Goal: Task Accomplishment & Management: Manage account settings

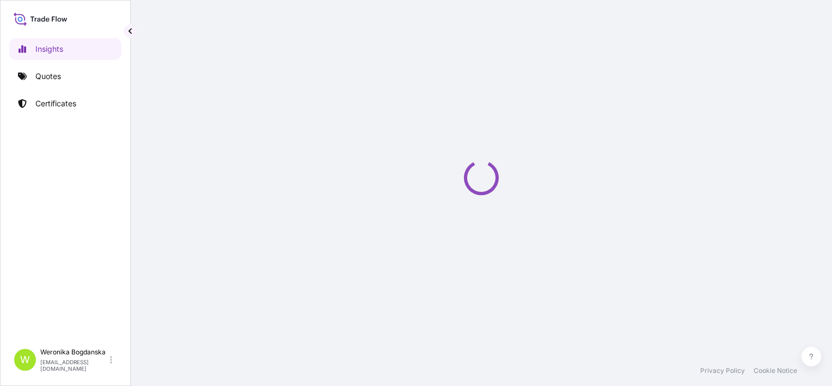
select select "2025"
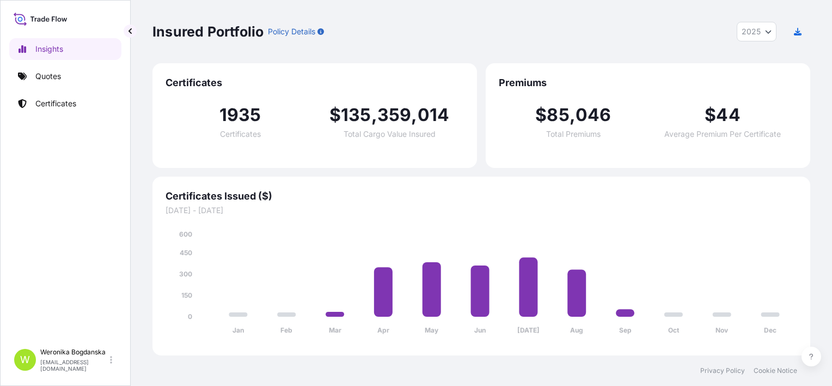
click at [78, 86] on link "Quotes" at bounding box center [65, 76] width 112 height 22
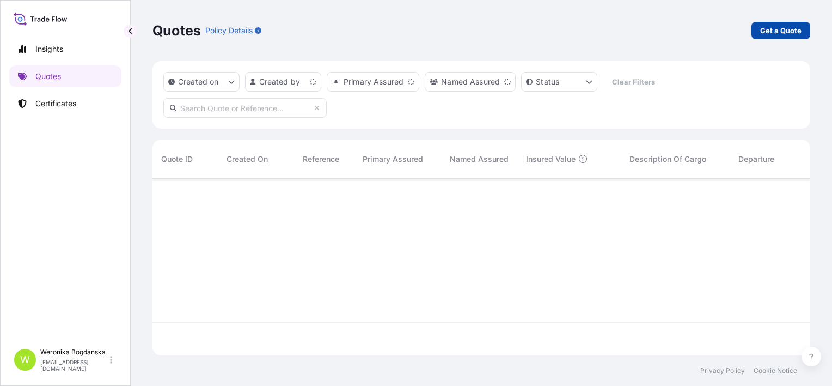
scroll to position [174, 649]
click at [797, 30] on p "Get a Quote" at bounding box center [780, 30] width 41 height 11
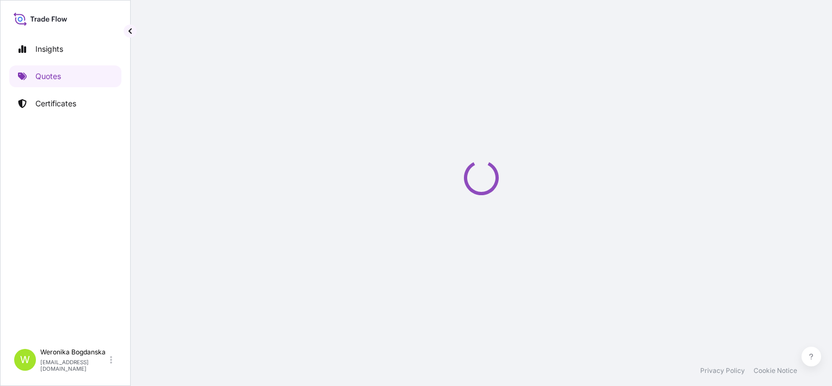
select select "Sea"
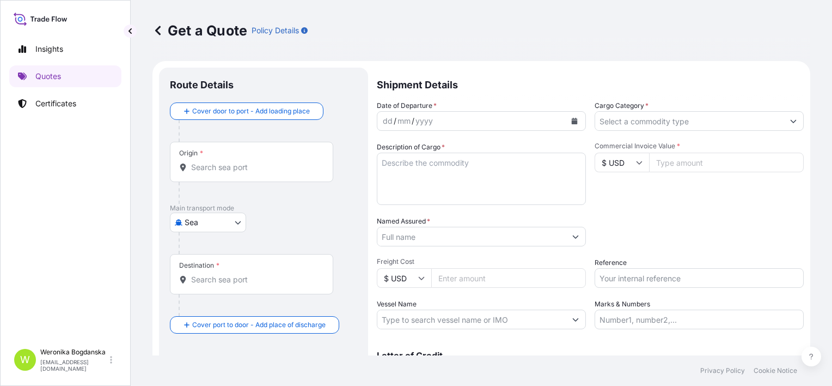
scroll to position [17, 0]
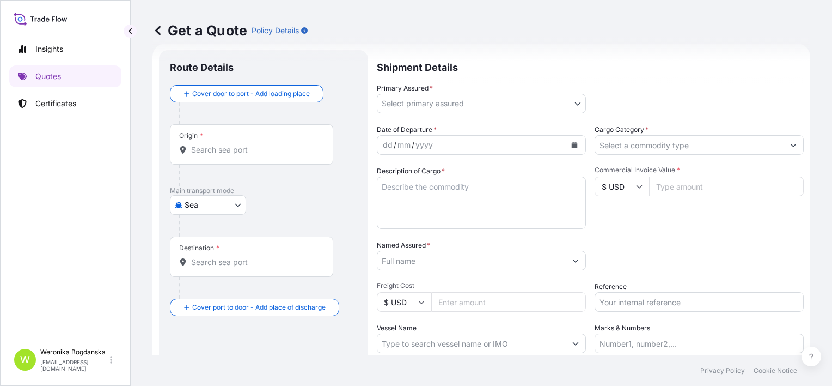
click at [237, 153] on input "Origin *" at bounding box center [255, 149] width 129 height 11
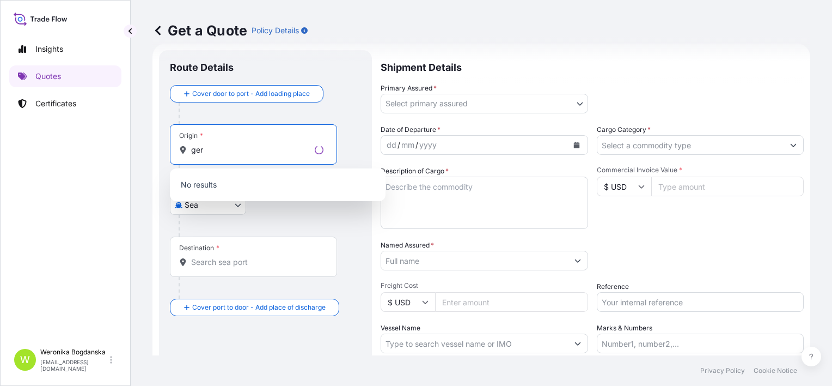
type input "ger"
click at [357, 72] on div "Route Details Cover door to port - Add loading place Place of loading Road / [G…" at bounding box center [265, 242] width 213 height 384
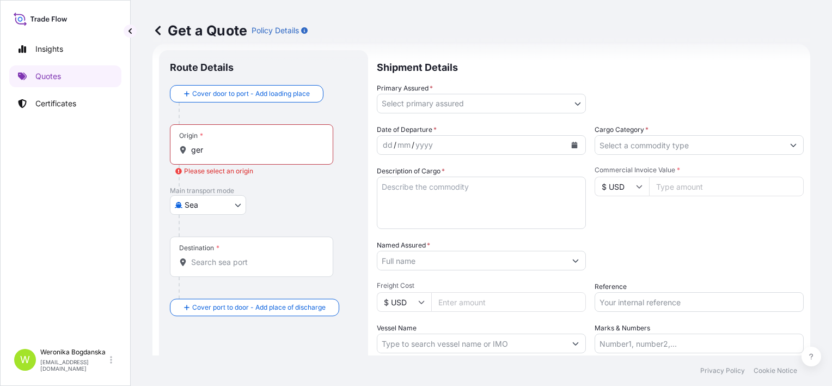
click at [217, 200] on body "0 options available. 10 options available. Insights Quotes Certificates W [PERS…" at bounding box center [416, 193] width 832 height 386
click at [211, 272] on div "Road" at bounding box center [208, 272] width 68 height 20
select select "Road"
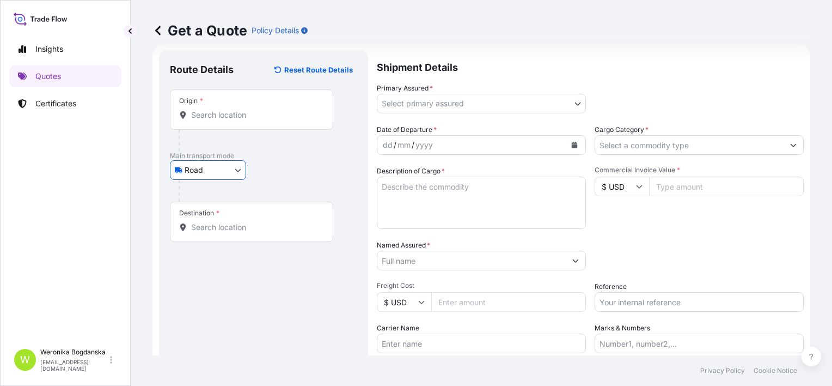
click at [226, 114] on input "Origin *" at bounding box center [255, 114] width 129 height 11
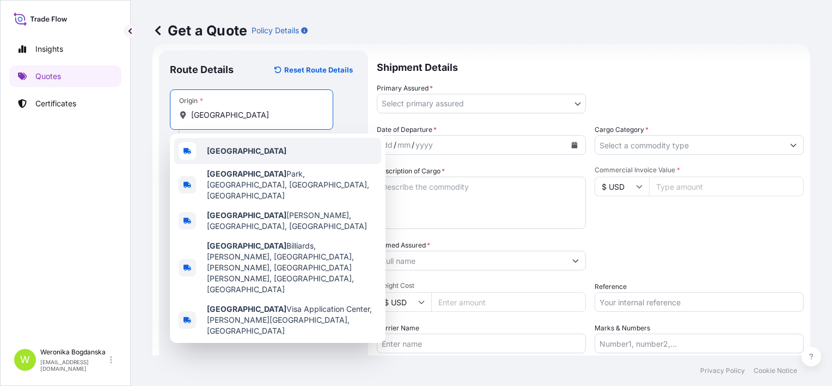
click at [249, 157] on div "[GEOGRAPHIC_DATA]" at bounding box center [277, 151] width 207 height 26
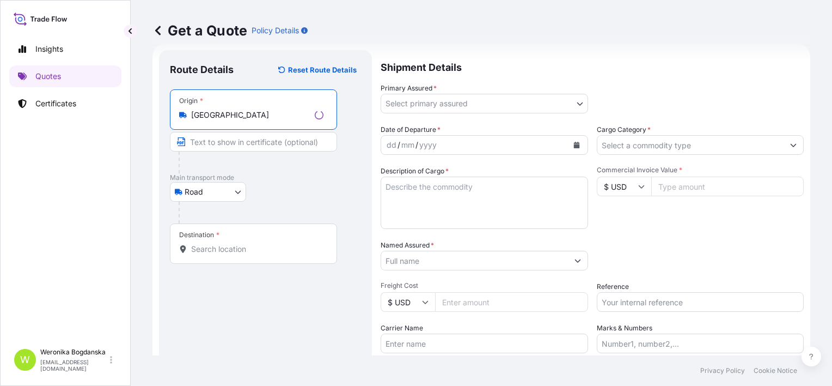
type input "[GEOGRAPHIC_DATA]"
click at [231, 246] on input "Destination *" at bounding box center [257, 248] width 132 height 11
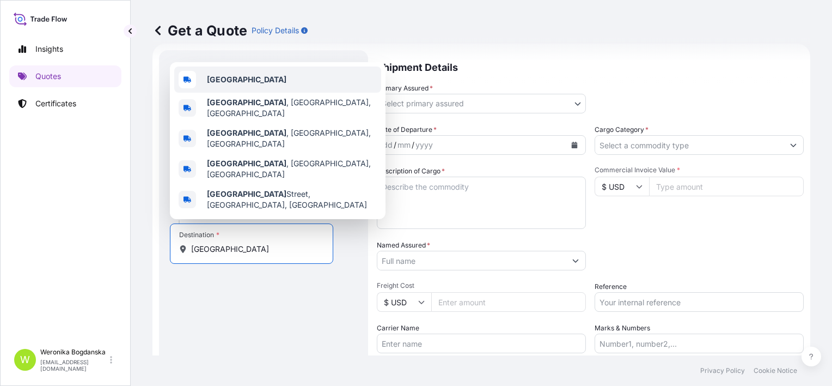
click at [249, 93] on div "[GEOGRAPHIC_DATA]" at bounding box center [277, 79] width 207 height 26
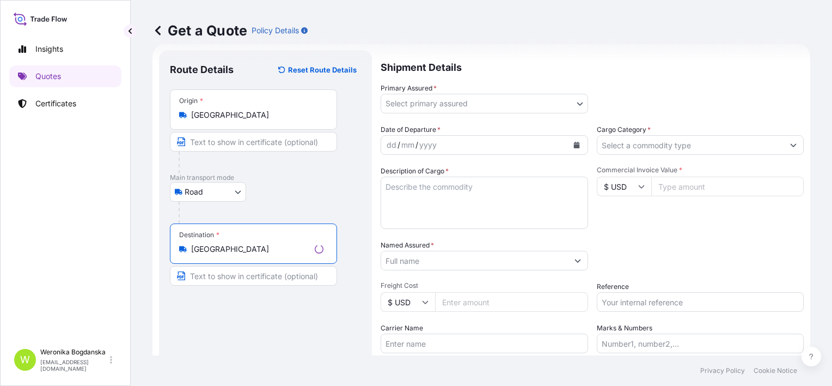
type input "[GEOGRAPHIC_DATA]"
click at [540, 99] on body "5 options available. 0 options available. 5 options available. Insights Quotes …" at bounding box center [416, 193] width 832 height 386
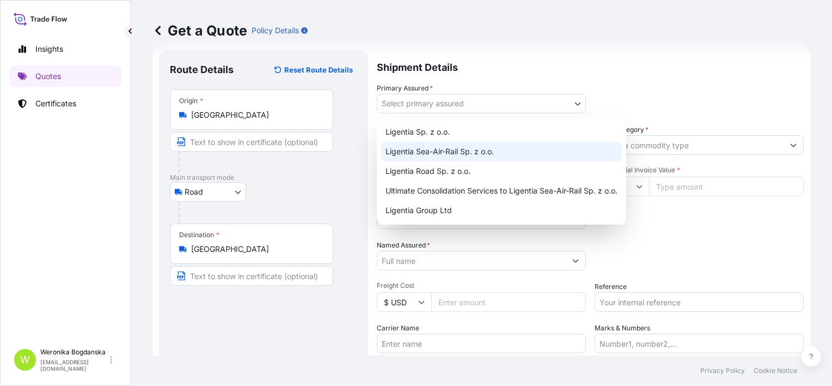
click at [472, 153] on div "Ligentia Sea-Air-Rail Sp. z o.o." at bounding box center [501, 152] width 241 height 20
select select "31440"
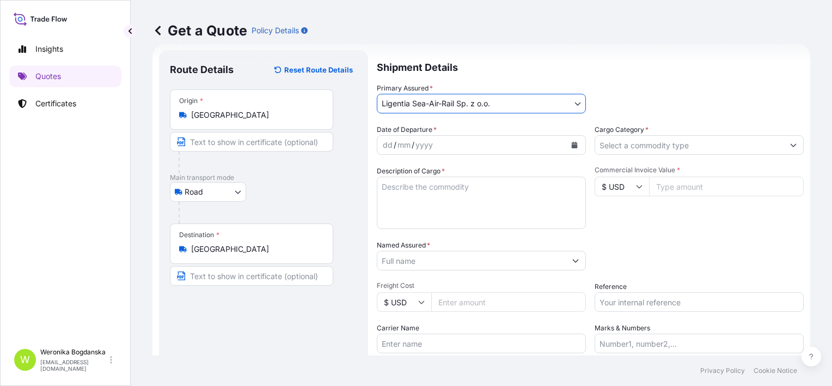
click at [572, 145] on icon "Calendar" at bounding box center [575, 145] width 6 height 7
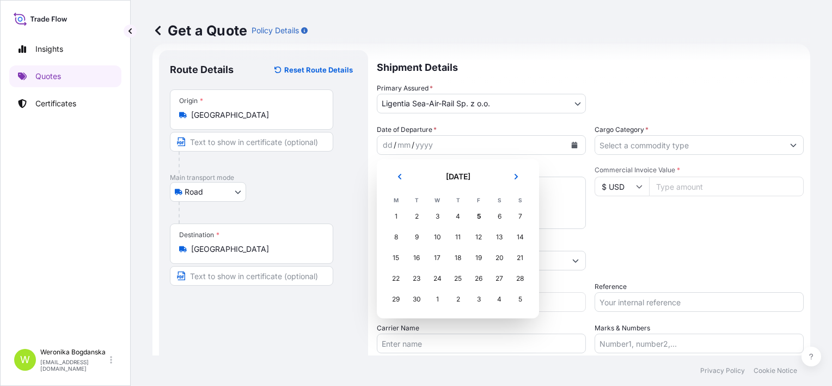
click at [459, 237] on div "11" at bounding box center [458, 237] width 20 height 20
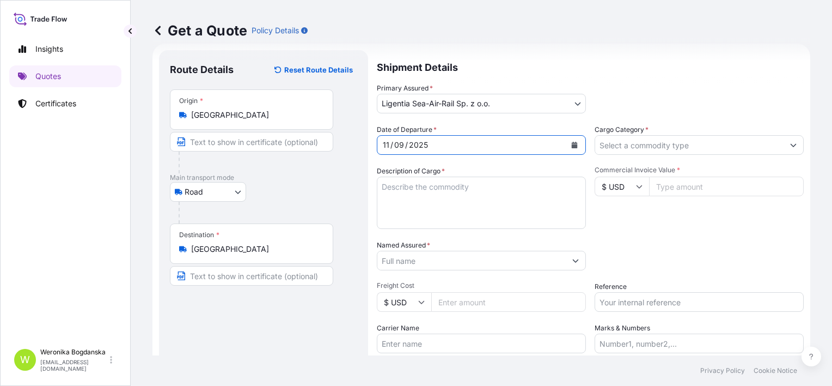
click at [646, 146] on input "Cargo Category *" at bounding box center [689, 145] width 188 height 20
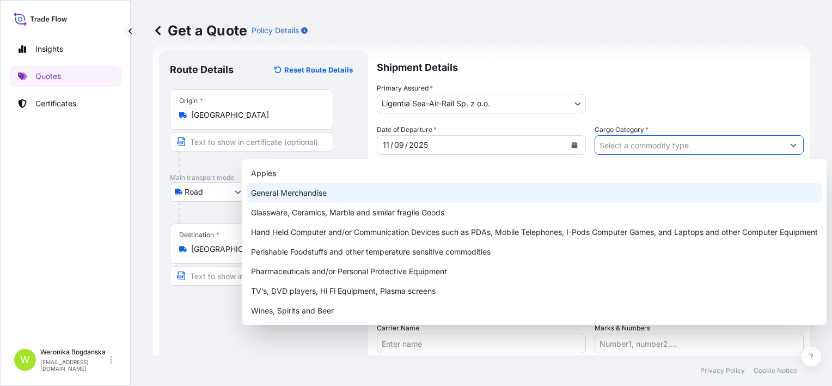
click at [455, 195] on div "General Merchandise" at bounding box center [535, 193] width 576 height 20
type input "General Merchandise"
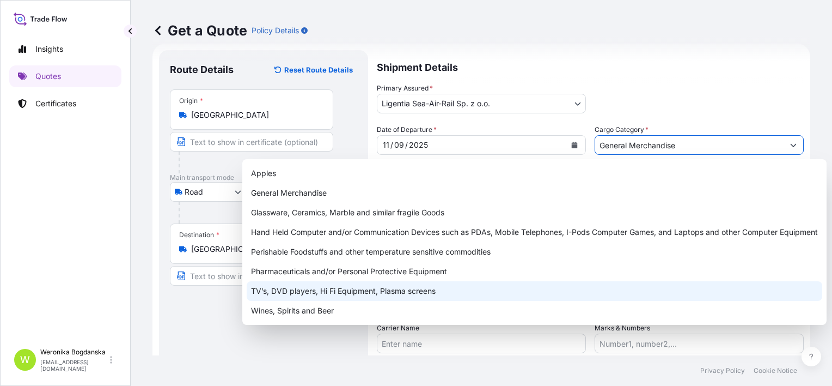
click at [290, 372] on footer "Privacy Policy Cookie Notice" at bounding box center [482, 370] width 702 height 31
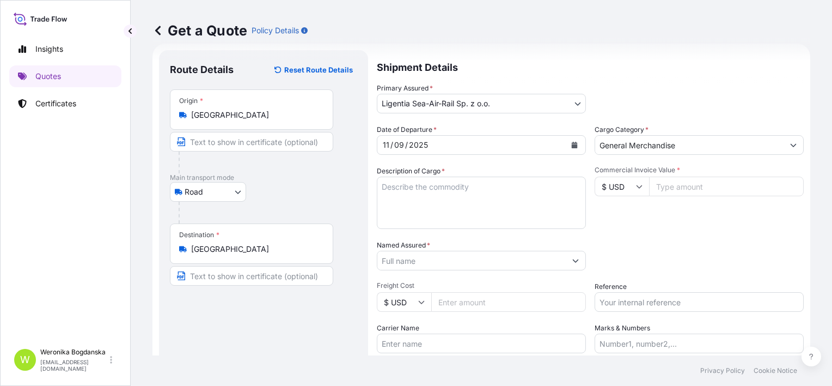
click at [401, 203] on textarea "Description of Cargo *" at bounding box center [481, 202] width 209 height 52
paste textarea "PULLEY ASSY, ARMATURE ASSY, CORE ASSY"
paste textarea "HPCU2325438"
paste textarea "TCLU5515408"
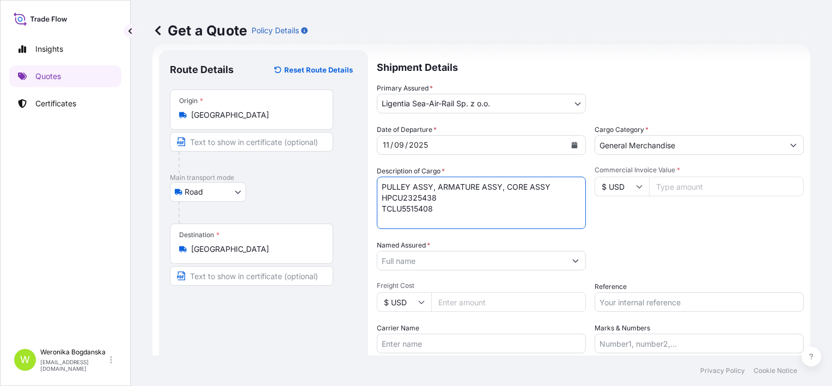
paste textarea "TEMU7784152"
click at [442, 199] on textarea "PULLEY ASSY, ARMATURE ASSY, CORE ASSY HPCU2325438 TCLU5515408 TEMU7784152" at bounding box center [481, 202] width 209 height 52
click at [449, 219] on textarea "PULLEY ASSY, ARMATURE ASSY, CORE ASSY HPCU2325438 20GP; 7810,26 KGS; 13,77 CBM;…" at bounding box center [481, 202] width 209 height 52
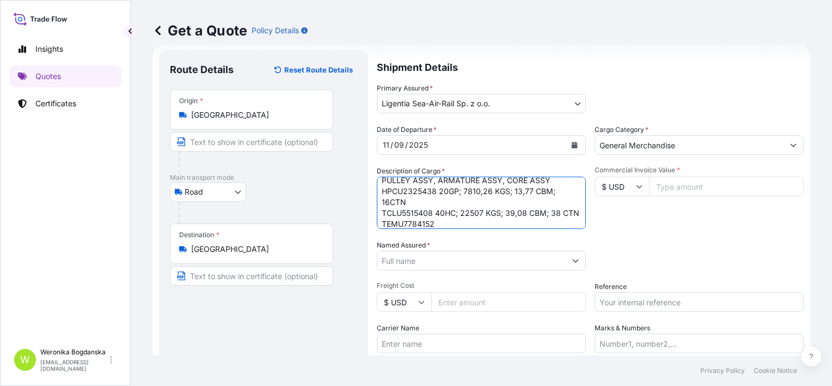
click at [381, 223] on textarea "PULLEY ASSY, ARMATURE ASSY, CORE ASSY HPCU2325438 20GP; 7810,26 KGS; 13,77 CBM;…" at bounding box center [481, 202] width 209 height 52
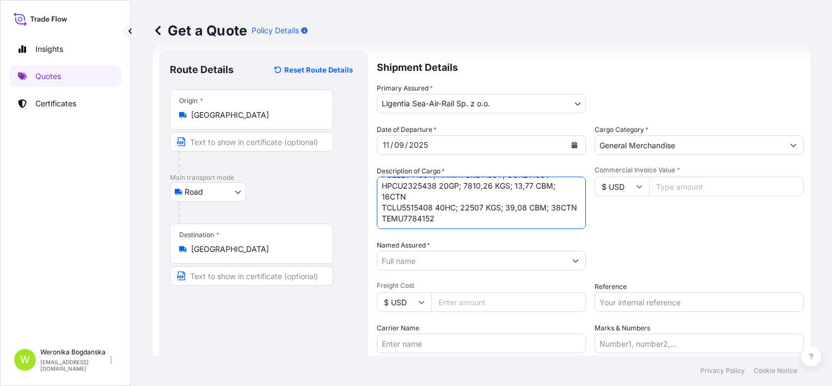
scroll to position [72, 0]
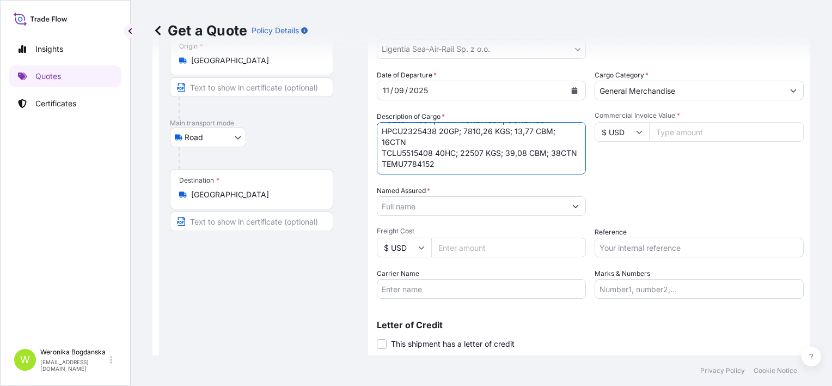
click at [448, 166] on textarea "PULLEY ASSY, ARMATURE ASSY, CORE ASSY HPCU2325438 20GP; 7810,26 KGS; 13,77 CBM;…" at bounding box center [481, 148] width 209 height 52
type textarea "PULLEY ASSY, ARMATURE ASSY, CORE ASSY HPCU2325438 20GP; 7810,26 KGS; 13,77 CBM;…"
click at [641, 132] on input "$ USD" at bounding box center [622, 132] width 54 height 20
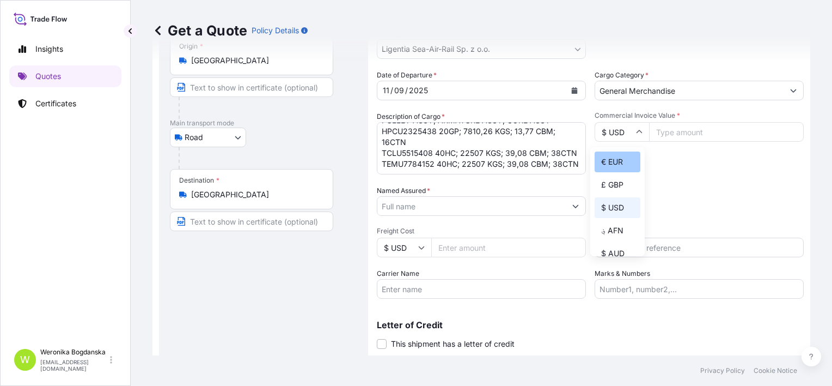
click at [610, 156] on div "€ EUR" at bounding box center [618, 161] width 46 height 21
type input "€ EUR"
click at [674, 130] on input "Commercial Invoice Value *" at bounding box center [726, 132] width 155 height 20
type input "311360.04"
click at [431, 202] on input "Named Assured *" at bounding box center [472, 206] width 188 height 20
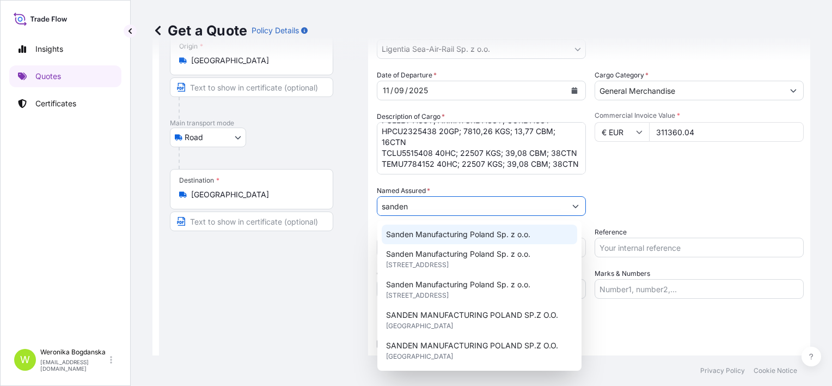
click at [453, 236] on span "Sanden Manufacturing Poland Sp. z o.o." at bounding box center [458, 234] width 144 height 11
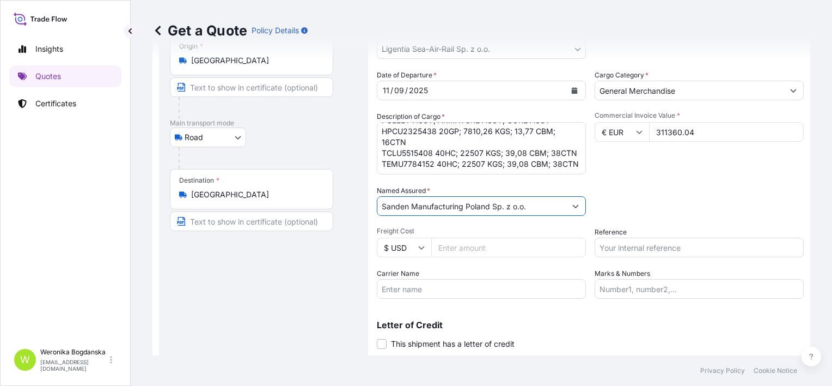
type input "Sanden Manufacturing Poland Sp. z o.o."
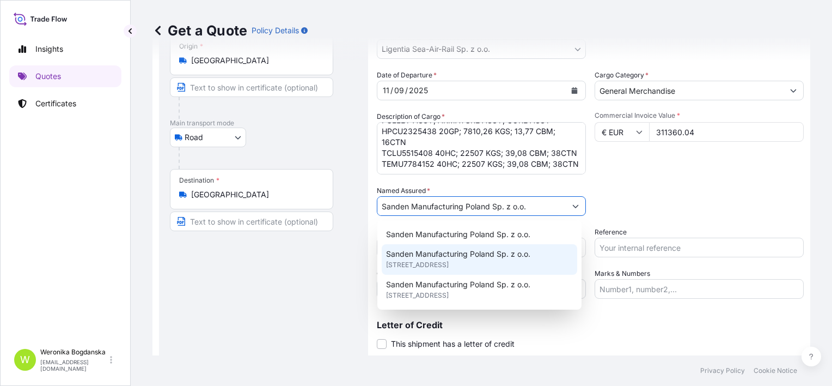
click at [625, 246] on input "Reference" at bounding box center [699, 248] width 209 height 20
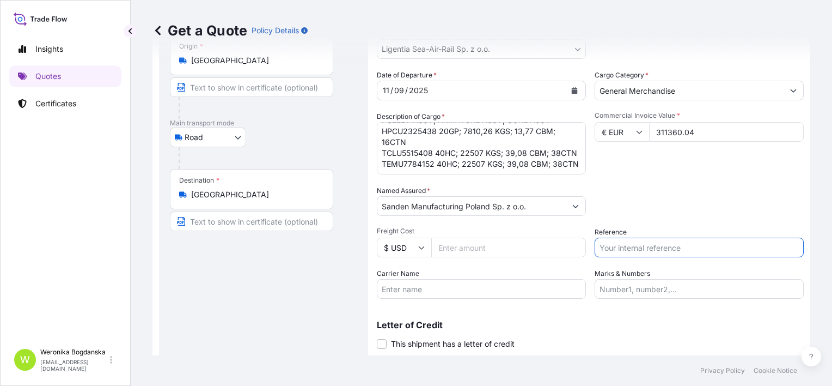
paste input "B00052649"
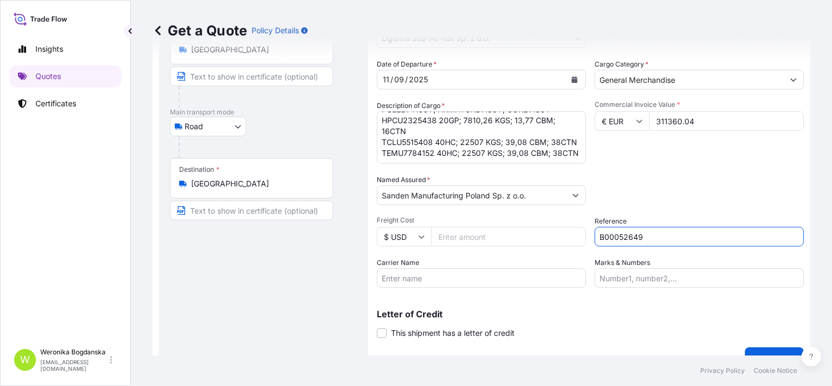
scroll to position [102, 0]
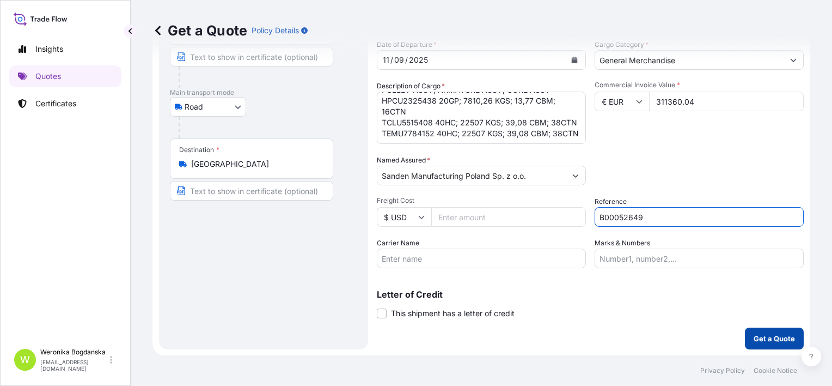
type input "B00052649"
click at [754, 339] on p "Get a Quote" at bounding box center [774, 338] width 41 height 11
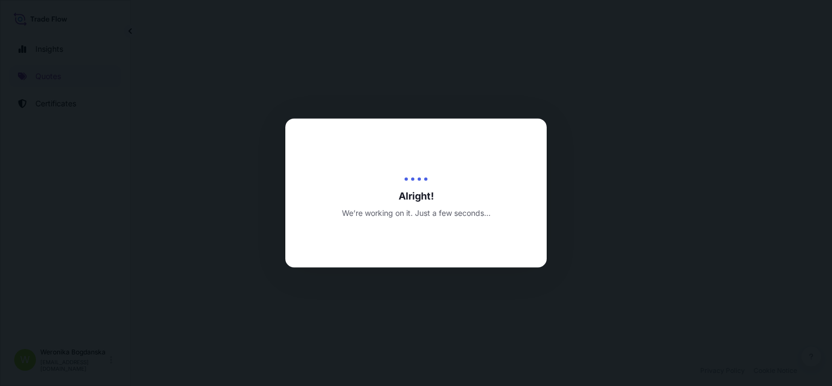
select select "Road"
select select "31440"
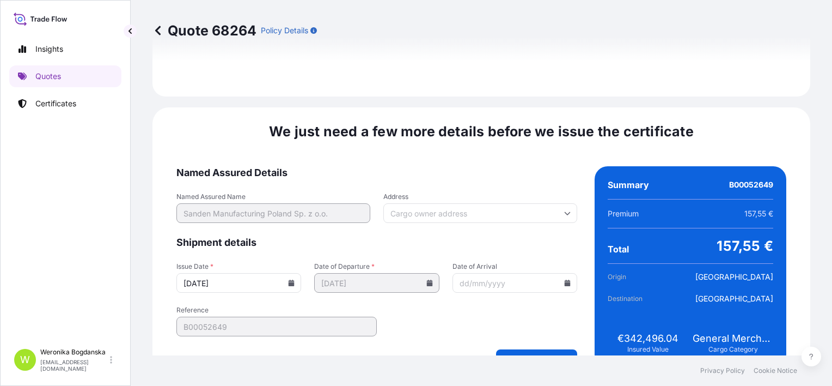
scroll to position [1336, 0]
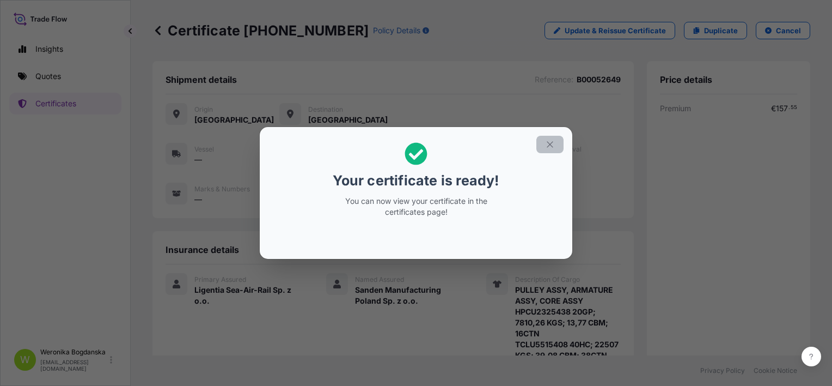
click at [551, 142] on icon "button" at bounding box center [550, 144] width 10 height 10
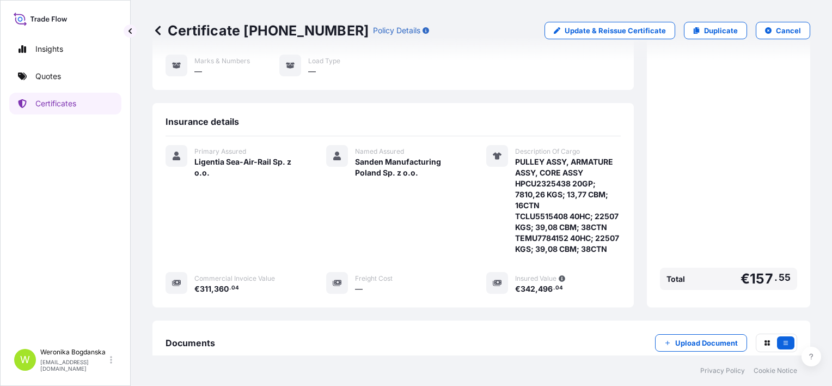
scroll to position [261, 0]
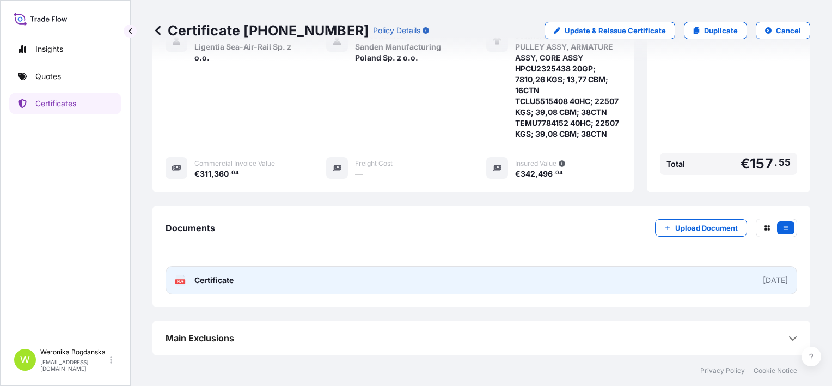
click at [587, 276] on link "PDF Certificate [DATE]" at bounding box center [482, 280] width 632 height 28
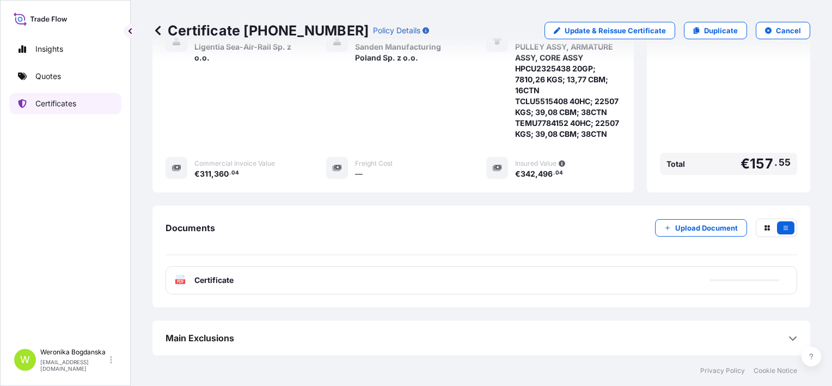
click at [76, 100] on p "Certificates" at bounding box center [55, 103] width 41 height 11
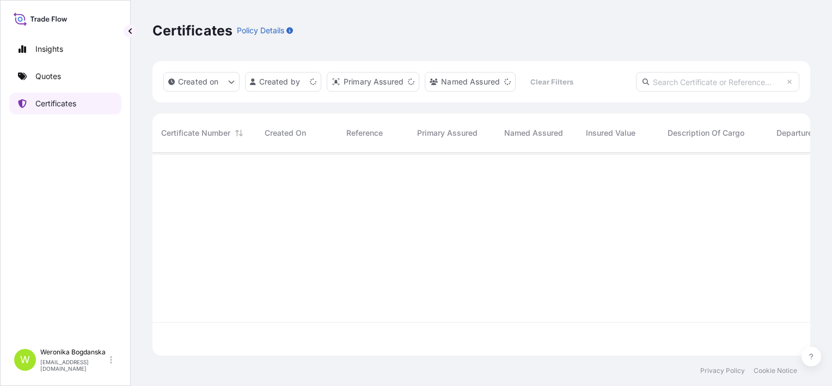
scroll to position [200, 649]
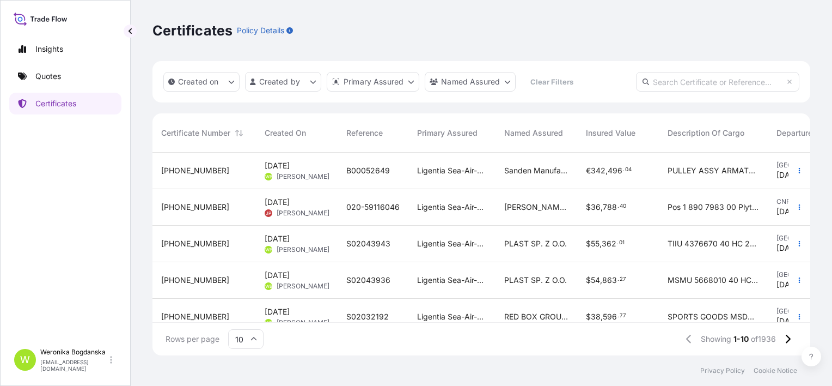
click at [680, 78] on input "text" at bounding box center [717, 82] width 163 height 20
paste input "S02016537"
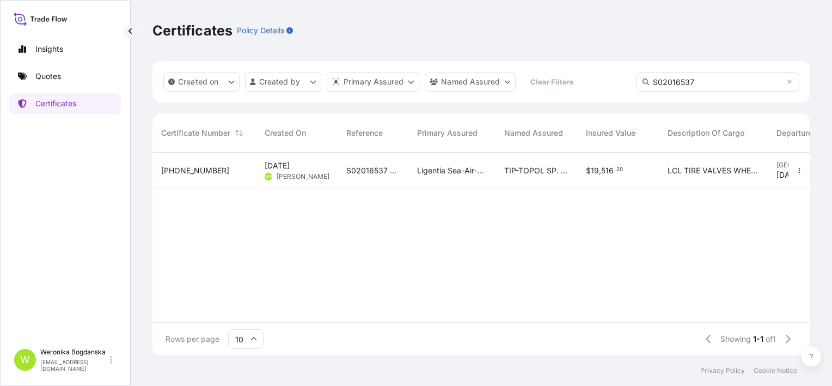
type input "S02016537"
click at [208, 182] on div "[PHONE_NUMBER]" at bounding box center [205, 171] width 104 height 36
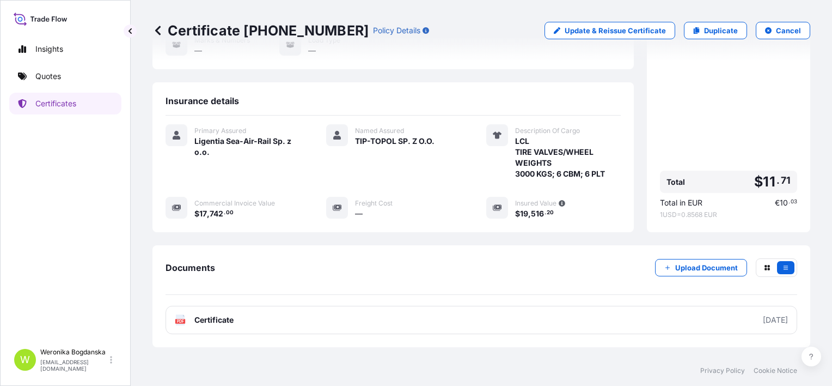
scroll to position [185, 0]
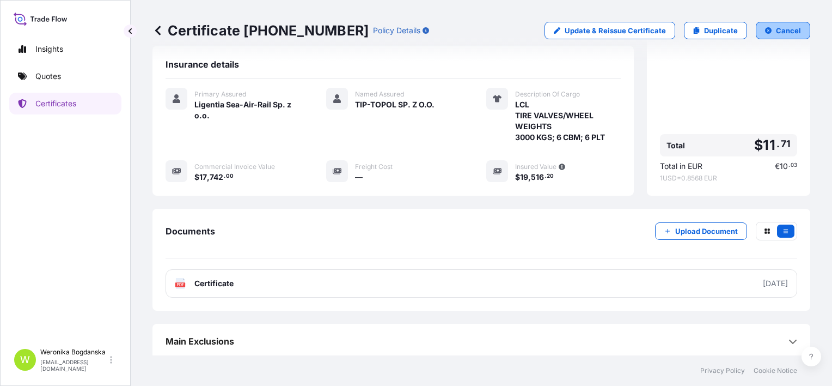
click at [776, 33] on p "Cancel" at bounding box center [788, 30] width 25 height 11
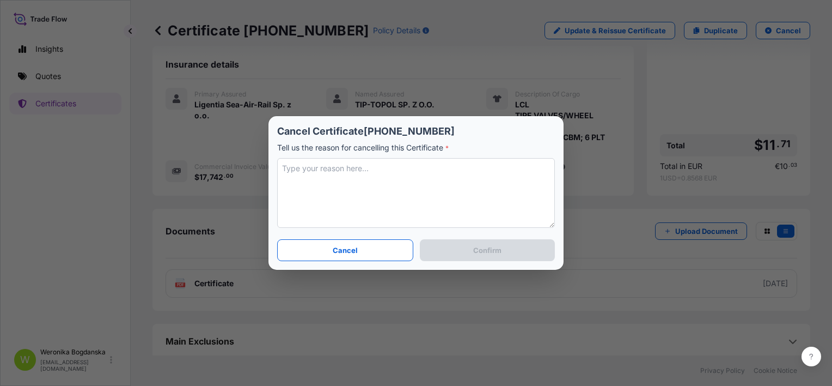
click at [325, 183] on textarea at bounding box center [416, 193] width 278 height 70
type textarea "I"
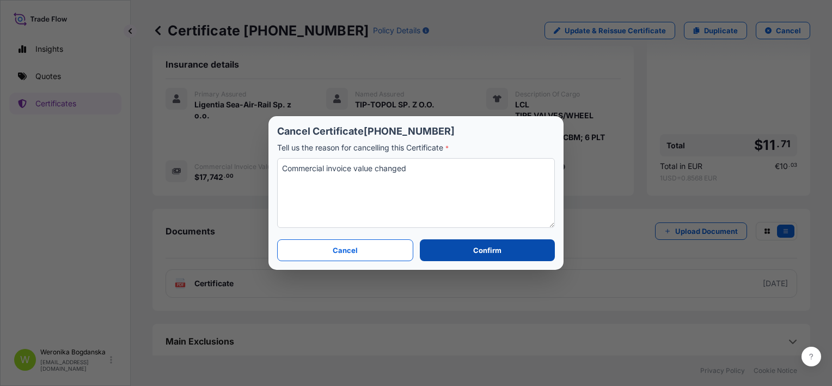
type textarea "Commercial invoice value changed"
click at [532, 251] on button "Confirm" at bounding box center [487, 250] width 135 height 22
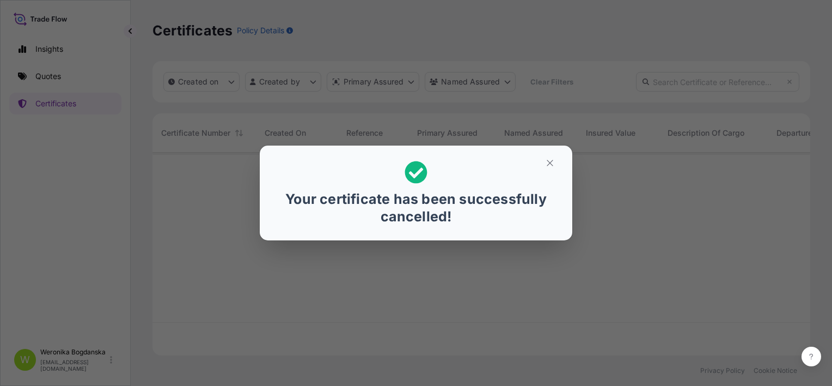
scroll to position [200, 649]
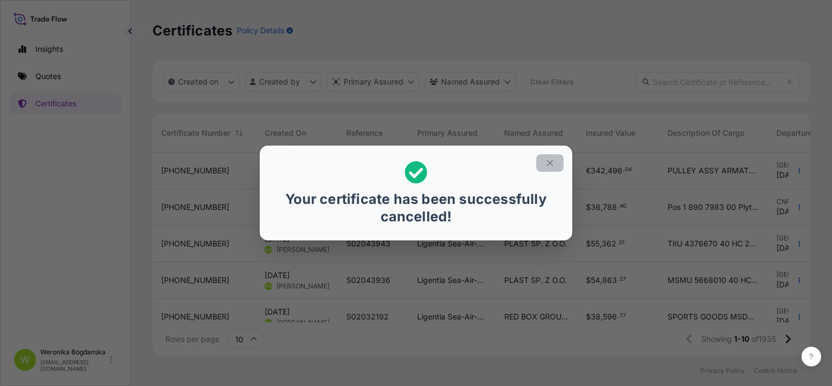
click at [546, 165] on icon "button" at bounding box center [550, 163] width 10 height 10
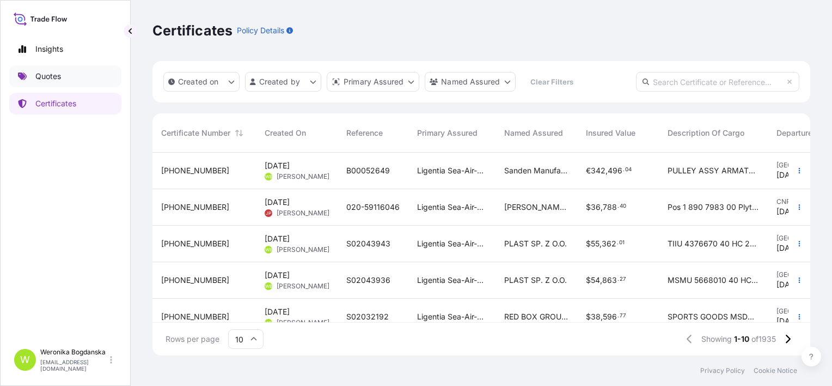
click at [57, 78] on p "Quotes" at bounding box center [48, 76] width 26 height 11
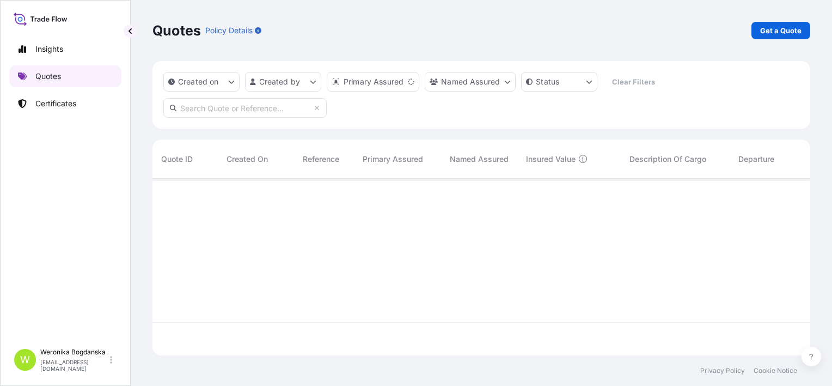
scroll to position [174, 649]
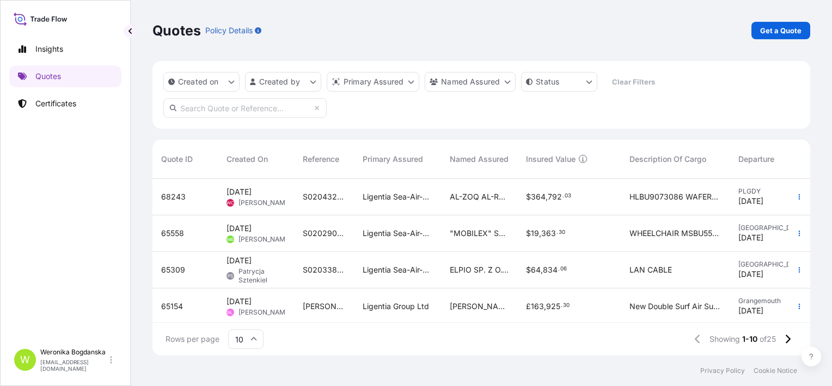
click at [247, 107] on input "text" at bounding box center [244, 108] width 163 height 20
paste input "S02016537"
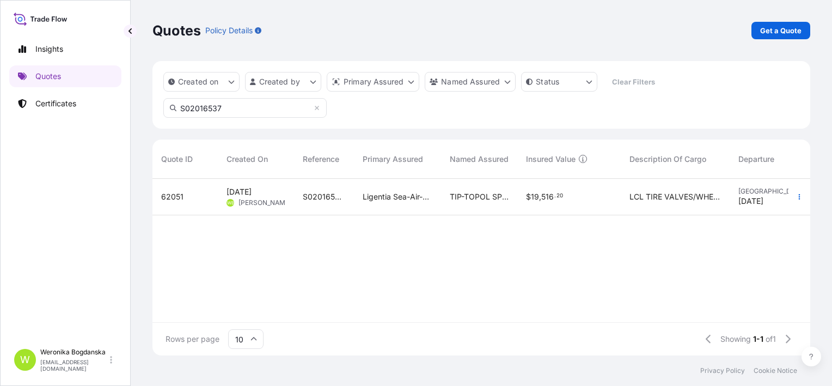
type input "S02016537"
click at [259, 202] on span "[PERSON_NAME]" at bounding box center [265, 202] width 53 height 9
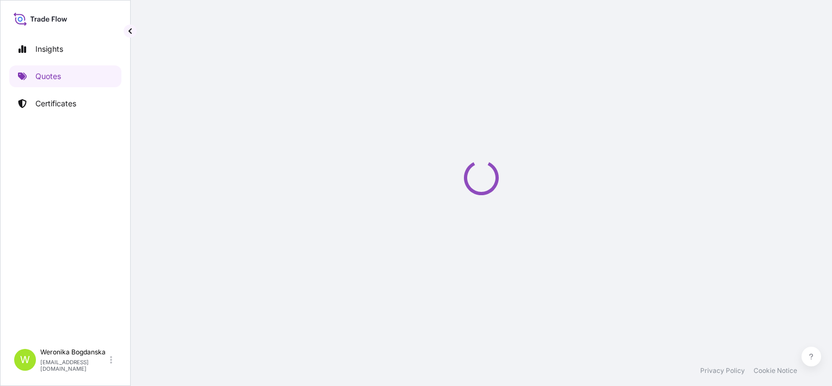
select select "Sea"
select select "Road / [GEOGRAPHIC_DATA]"
select select "31440"
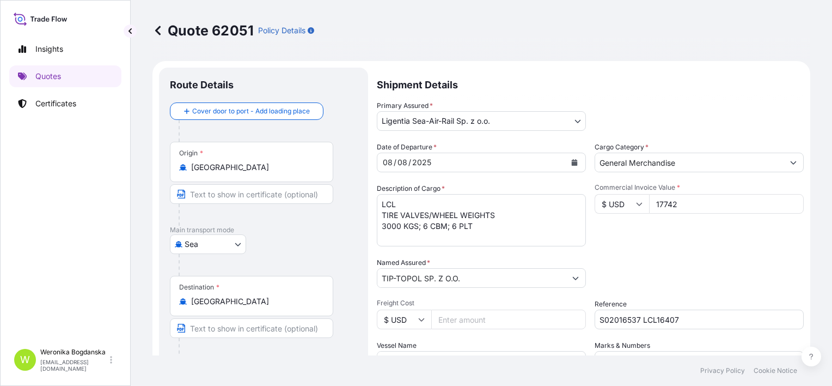
drag, startPoint x: 680, startPoint y: 205, endPoint x: 619, endPoint y: 202, distance: 61.6
click at [619, 202] on div "$ USD 17742" at bounding box center [699, 204] width 209 height 20
type input "25710"
click at [411, 205] on textarea "LCL TIRE VALVES/WHEEL WEIGHTS 3000 KGS; 6 CBM; 6 PLT" at bounding box center [481, 220] width 209 height 52
paste textarea "BSIU8072792"
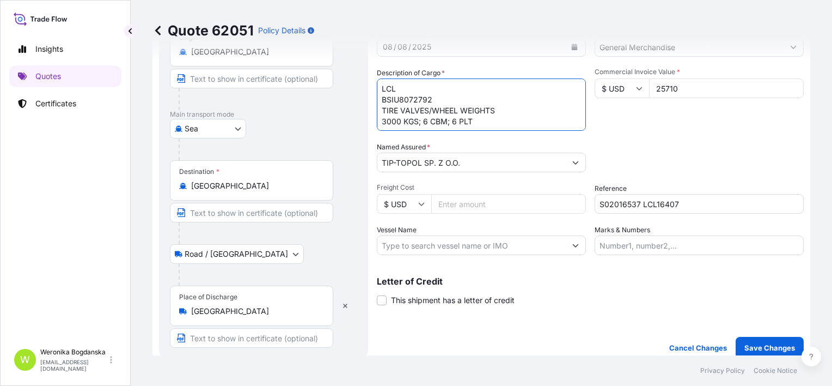
scroll to position [163, 0]
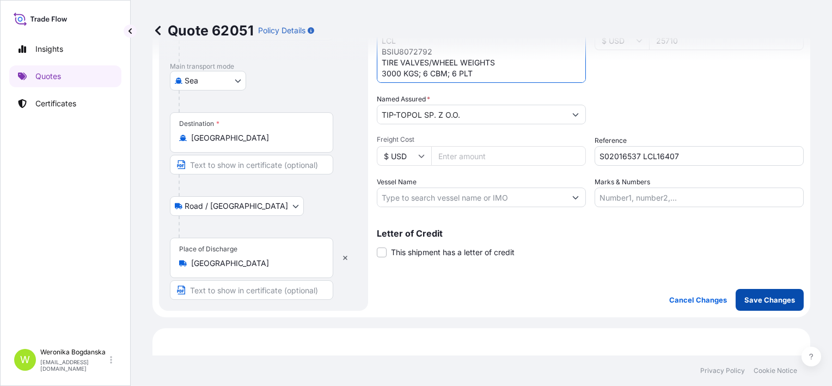
type textarea "LCL BSIU8072792 TIRE VALVES/WHEEL WEIGHTS 3000 KGS; 6 CBM; 6 PLT"
click at [765, 303] on p "Save Changes" at bounding box center [770, 299] width 51 height 11
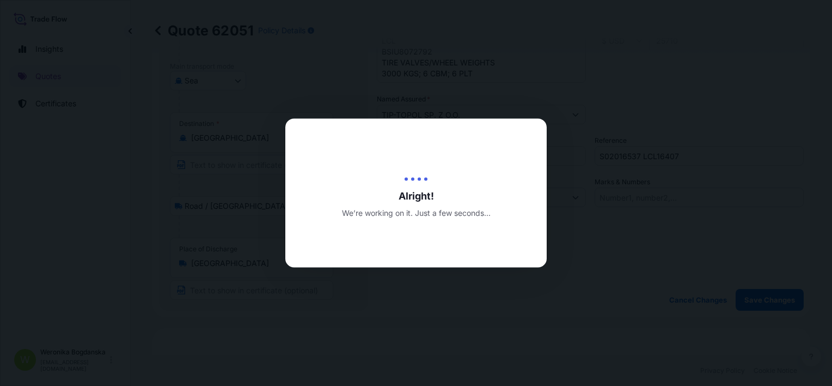
type input "[DATE]"
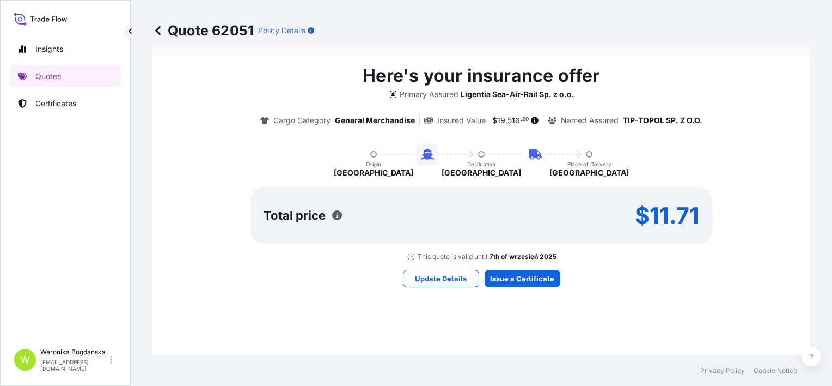
select select "Sea"
select select "Road / [GEOGRAPHIC_DATA]"
select select "31440"
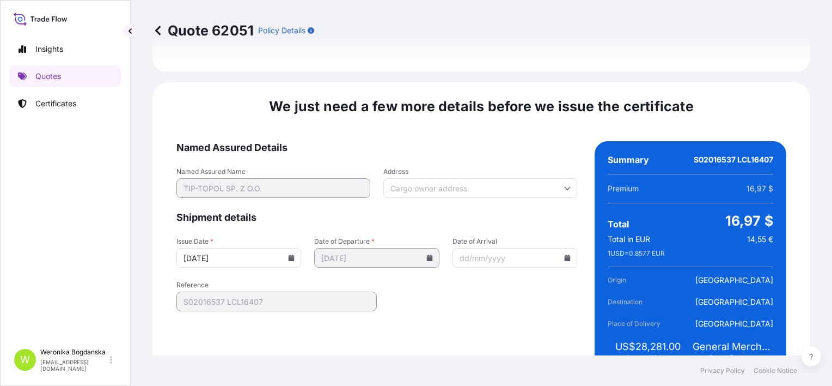
scroll to position [1446, 0]
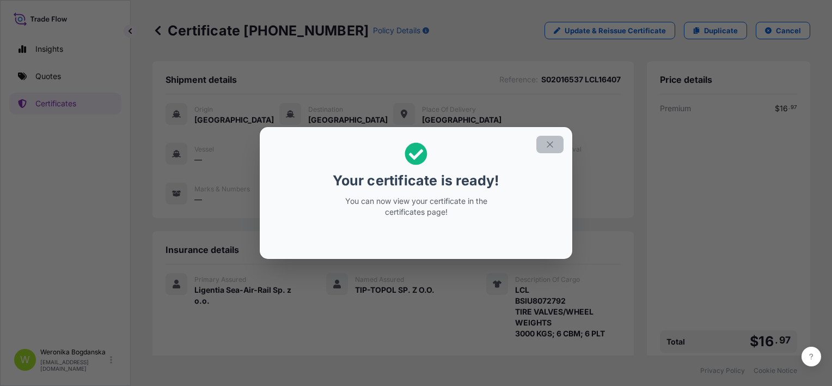
click at [547, 143] on icon "button" at bounding box center [550, 144] width 10 height 10
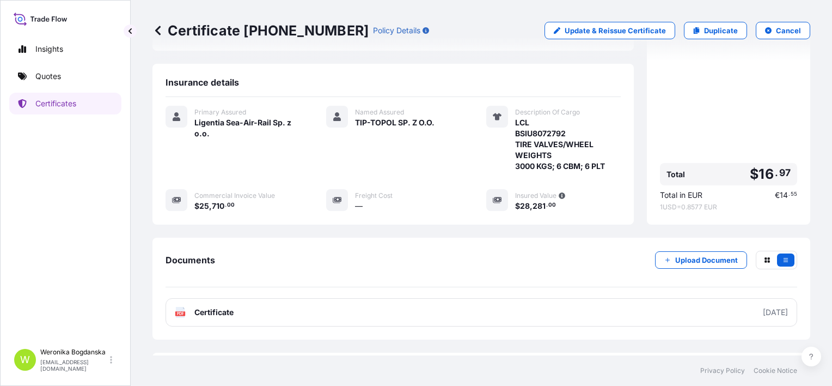
scroll to position [196, 0]
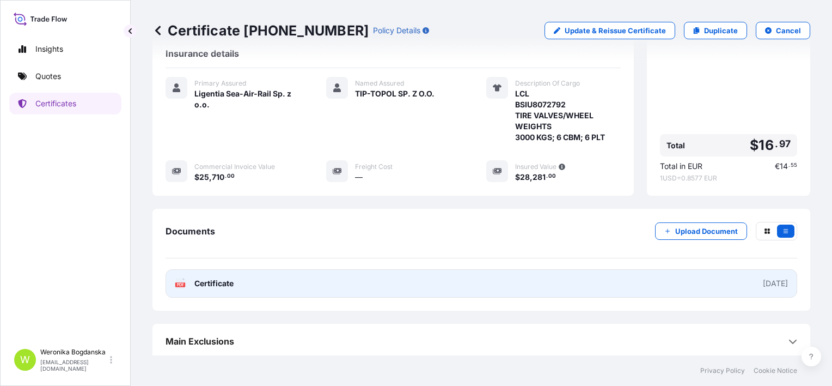
click at [439, 283] on link "PDF Certificate [DATE]" at bounding box center [482, 283] width 632 height 28
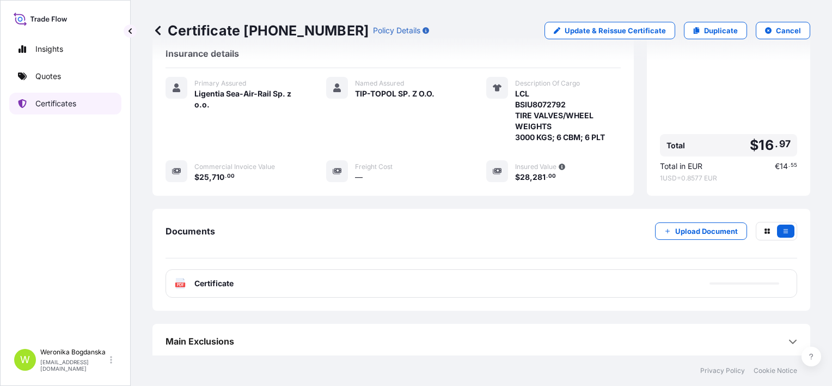
click at [74, 107] on p "Certificates" at bounding box center [55, 103] width 41 height 11
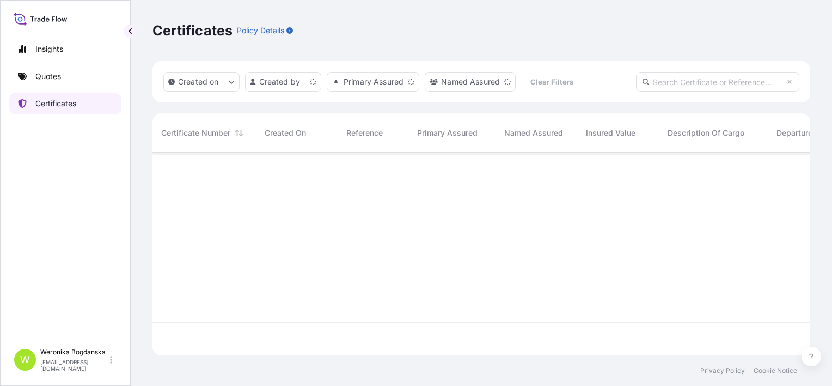
scroll to position [200, 649]
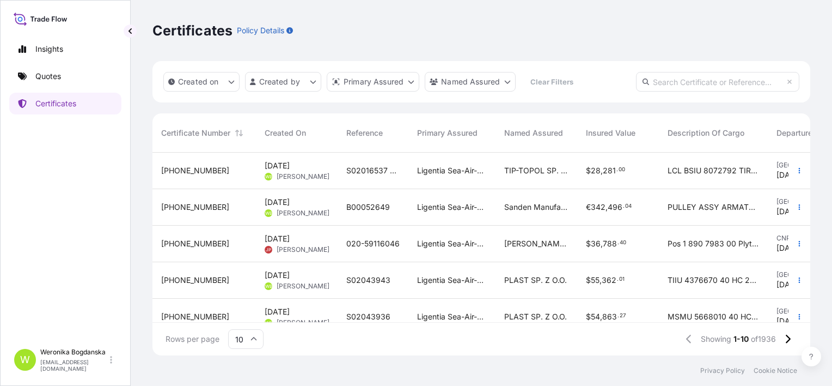
click at [303, 209] on span "[PERSON_NAME]" at bounding box center [303, 213] width 53 height 9
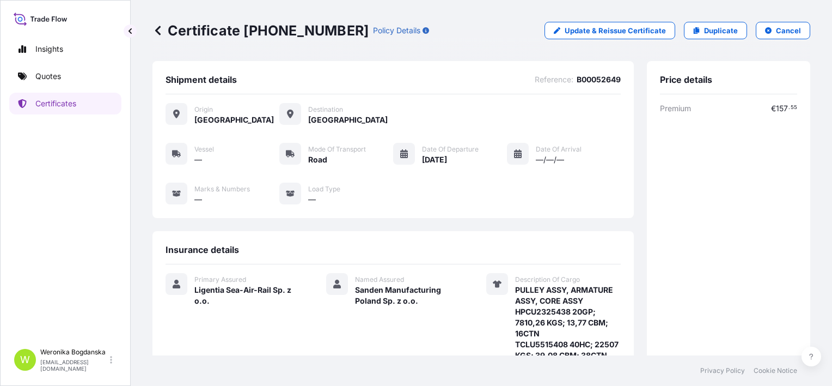
click at [642, 40] on div "Certificate [PHONE_NUMBER] Policy Details Update & Reissue Certificate Duplicat…" at bounding box center [482, 30] width 658 height 61
click at [634, 31] on p "Update & Reissue Certificate" at bounding box center [615, 30] width 101 height 11
select select "Road"
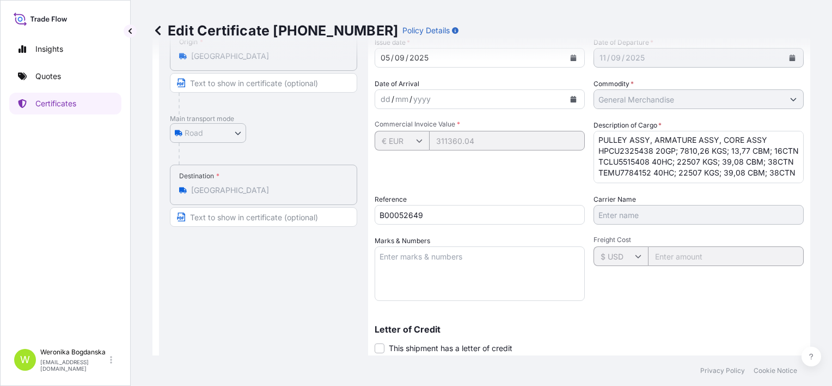
scroll to position [33, 0]
click at [637, 176] on textarea "PULLEY ASSY, ARMATURE ASSY, CORE ASSY HPCU2325438 20GP; 7810,26 KGS; 13,77 CBM;…" at bounding box center [699, 157] width 210 height 52
paste textarea "z: [PERSON_NAME] / Hamburg HHLA CTB do: Polski / POLKOWICE. Typ kontenera Nr ko…"
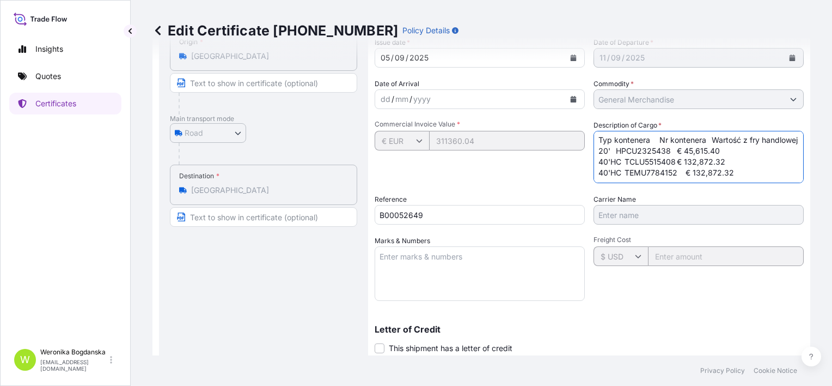
scroll to position [137, 0]
click at [618, 158] on textarea "PULLEY ASSY, ARMATURE ASSY, CORE ASSY HPCU2325438 20GP; 7810,26 KGS; 13,77 CBM;…" at bounding box center [699, 157] width 210 height 52
drag, startPoint x: 620, startPoint y: 157, endPoint x: 580, endPoint y: 154, distance: 41.0
click at [580, 154] on div "Shipment Details Issue date * [DATE] Date of Departure * [DATE] Date of Arrival…" at bounding box center [589, 235] width 429 height 478
drag, startPoint x: 620, startPoint y: 142, endPoint x: 596, endPoint y: 142, distance: 23.4
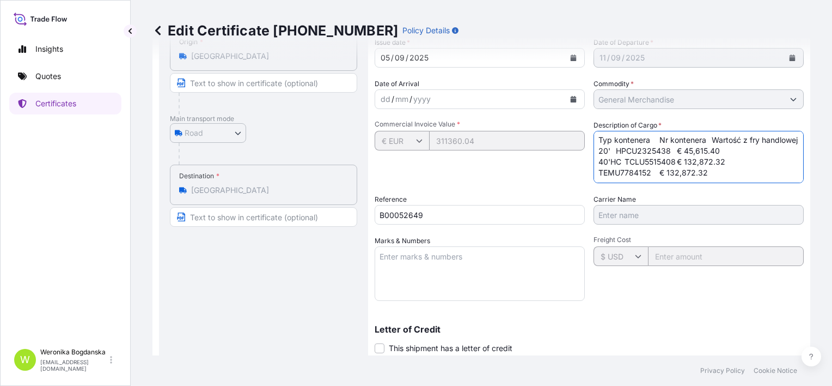
click at [596, 142] on textarea "PULLEY ASSY, ARMATURE ASSY, CORE ASSY HPCU2325438 20GP; 7810,26 KGS; 13,77 CBM;…" at bounding box center [699, 157] width 210 height 52
drag, startPoint x: 612, startPoint y: 136, endPoint x: 589, endPoint y: 134, distance: 23.0
click at [594, 134] on textarea "PULLEY ASSY, ARMATURE ASSY, CORE ASSY HPCU2325438 20GP; 7810,26 KGS; 13,77 CBM;…" at bounding box center [699, 157] width 210 height 52
click at [610, 161] on textarea "PULLEY ASSY, ARMATURE ASSY, CORE ASSY HPCU2325438 20GP; 7810,26 KGS; 13,77 CBM;…" at bounding box center [699, 157] width 210 height 52
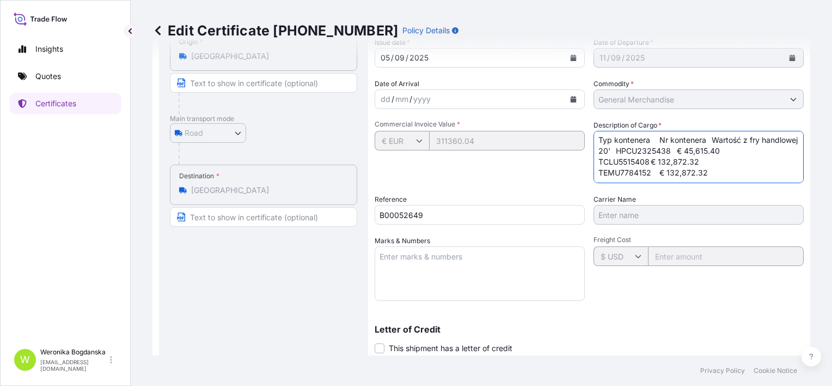
drag, startPoint x: 610, startPoint y: 161, endPoint x: 556, endPoint y: 161, distance: 54.5
click at [556, 161] on div "Shipment Details Issue date * [DATE] Date of Departure * [DATE] Date of Arrival…" at bounding box center [589, 235] width 429 height 478
drag, startPoint x: 631, startPoint y: 148, endPoint x: 585, endPoint y: 144, distance: 47.0
click at [585, 144] on div "Shipment Details Issue date * [DATE] Date of Departure * [DATE] Date of Arrival…" at bounding box center [589, 235] width 429 height 478
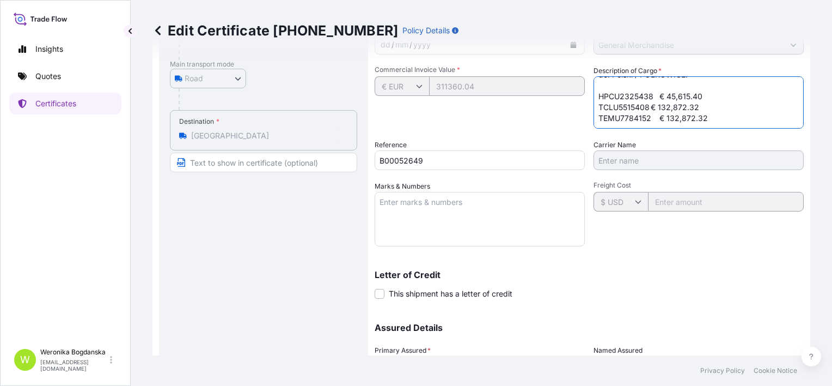
scroll to position [263, 0]
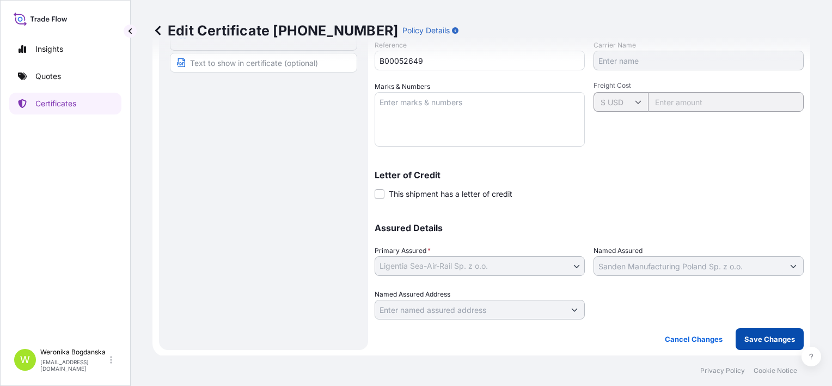
type textarea "PULLEY ASSY, ARMATURE ASSY, CORE ASSY HPCU2325438 20GP; 7810,26 KGS; 13,77 CBM;…"
click at [762, 344] on button "Save Changes" at bounding box center [770, 339] width 68 height 22
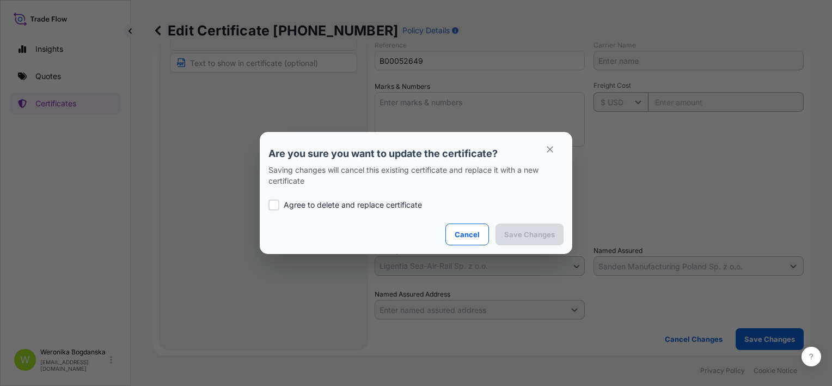
click at [373, 203] on p "Agree to delete and replace certificate" at bounding box center [353, 204] width 138 height 11
checkbox input "true"
click at [547, 235] on p "Save Changes" at bounding box center [529, 234] width 51 height 11
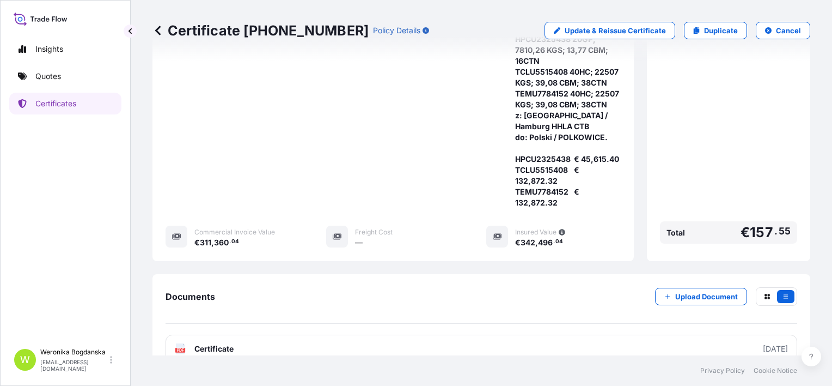
scroll to position [370, 0]
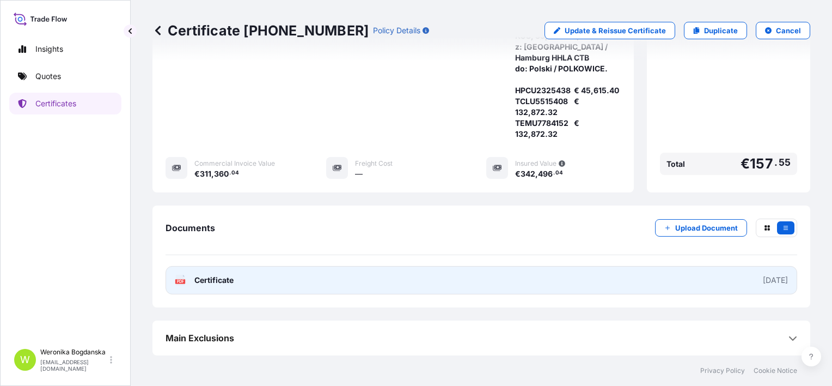
click at [619, 285] on link "PDF Certificate [DATE]" at bounding box center [482, 280] width 632 height 28
